Goal: Task Accomplishment & Management: Use online tool/utility

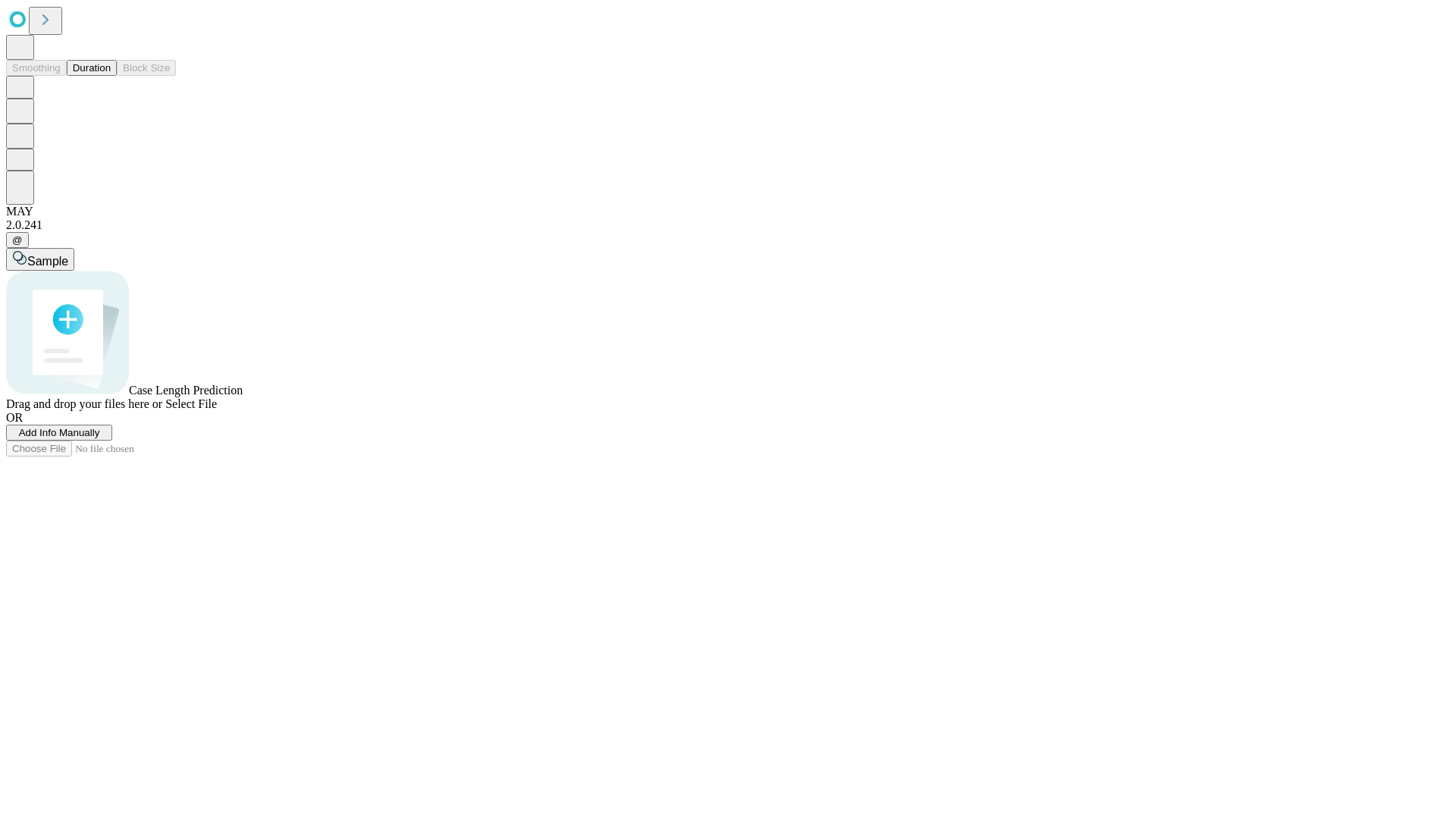
click at [111, 76] on button "Duration" at bounding box center [92, 68] width 50 height 16
click at [217, 410] on span "Select File" at bounding box center [191, 404] width 51 height 13
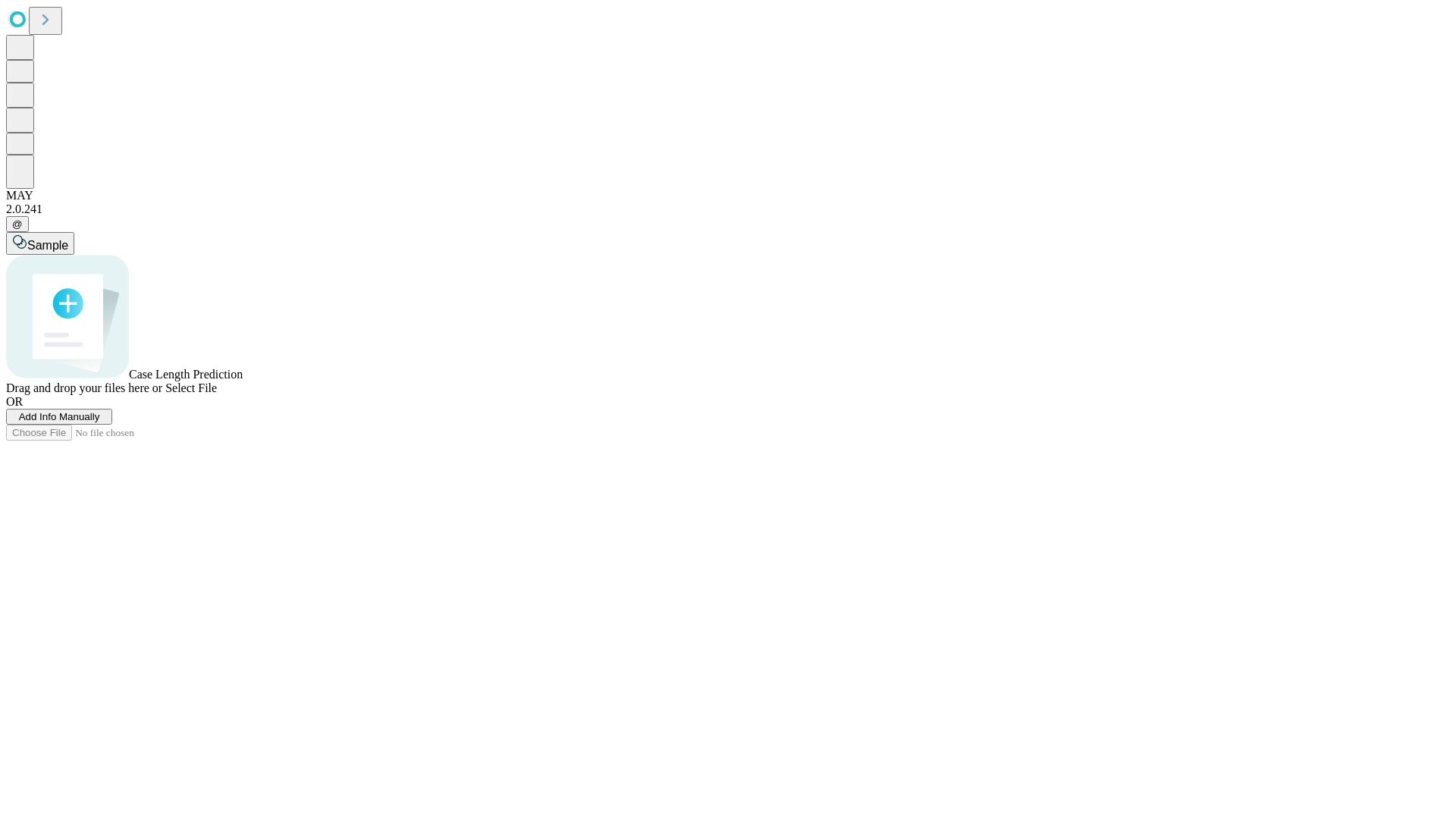
click at [217, 395] on span "Select File" at bounding box center [191, 387] width 51 height 13
